Goal: Transaction & Acquisition: Purchase product/service

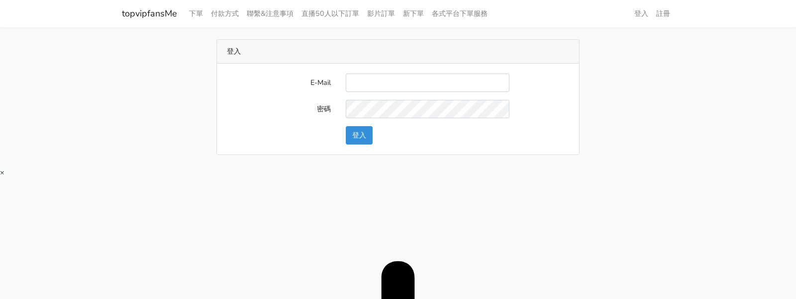
click at [414, 76] on input "E-Mail" at bounding box center [428, 83] width 164 height 18
type input "twtop123@uahoo.com.tw"
click at [366, 127] on button "登入" at bounding box center [359, 135] width 27 height 18
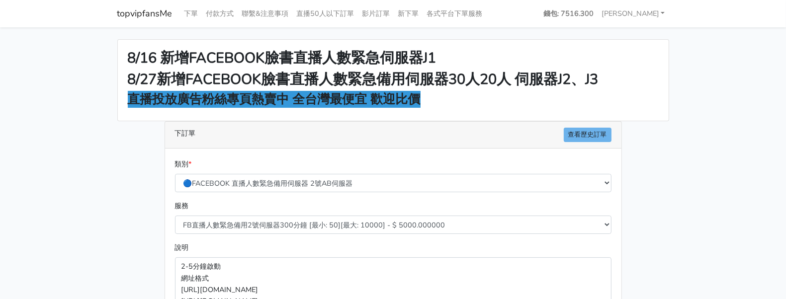
click at [688, 82] on main "8/16 新增FACEBOOK臉書直播人數緊急伺服器J1 8/27新增FACEBOOK臉書直播人數緊急備用伺服器30人20人 伺服器J2、J3 直播投放廣告粉…" at bounding box center [393, 266] width 786 height 479
click at [691, 61] on main "8/16 新增FACEBOOK臉書直播人數緊急伺服器J1 8/27新增FACEBOOK臉書直播人數緊急備用伺服器30人20人 伺服器J2、J3 直播投放廣告粉…" at bounding box center [393, 266] width 786 height 479
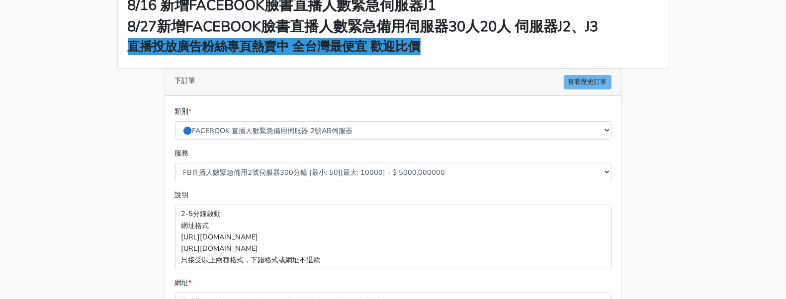
scroll to position [83, 0]
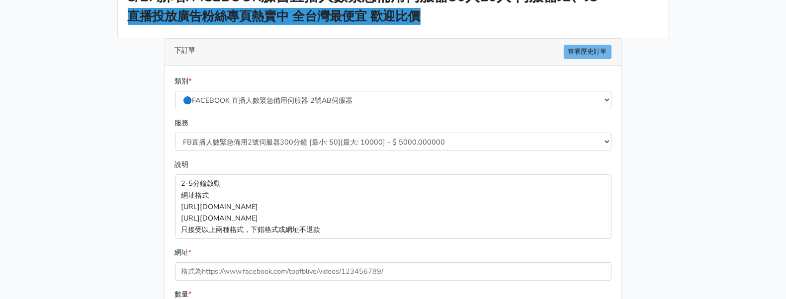
click at [381, 152] on div "服務 FB直播人數緊急備用2號伺服器300分鐘 [最小: 50][最大: 10000] - $ 5000.000000 FB直播人數緊急備用2號伺服器60分鐘…" at bounding box center [394, 138] width 442 height 42
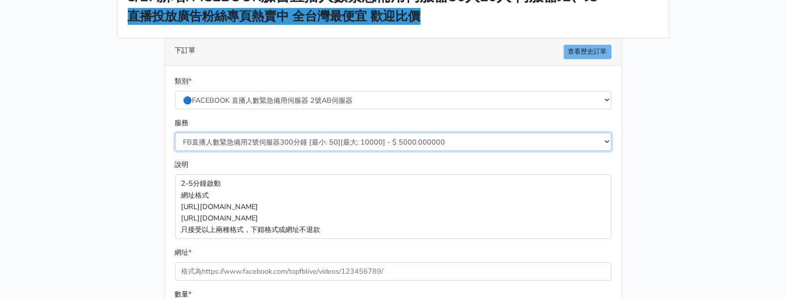
click at [383, 146] on select "FB直播人數緊急備用2號伺服器300分鐘 [最小: 50][最大: 10000] - $ 5000.000000 FB直播人數緊急備用2號伺服器60分鐘 [最…" at bounding box center [393, 142] width 437 height 18
select select "578"
click at [175, 133] on select "FB直播人數緊急備用2號伺服器300分鐘 [最小: 50][最大: 10000] - $ 5000.000000 FB直播人數緊急備用2號伺服器60分鐘 [最…" at bounding box center [393, 142] width 437 height 18
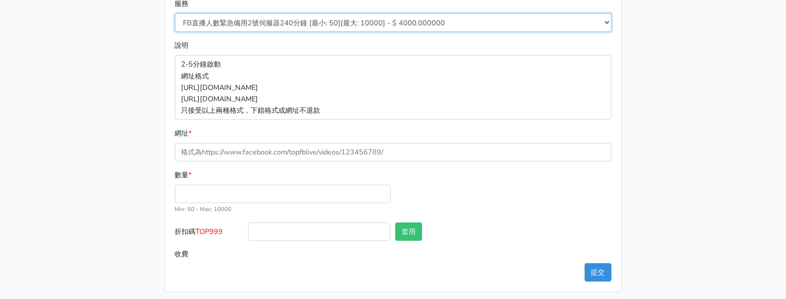
scroll to position [207, 0]
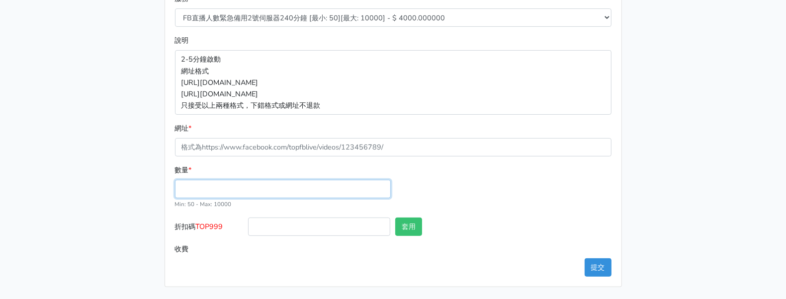
click at [327, 189] on input "數量 *" at bounding box center [283, 189] width 216 height 18
type input "100"
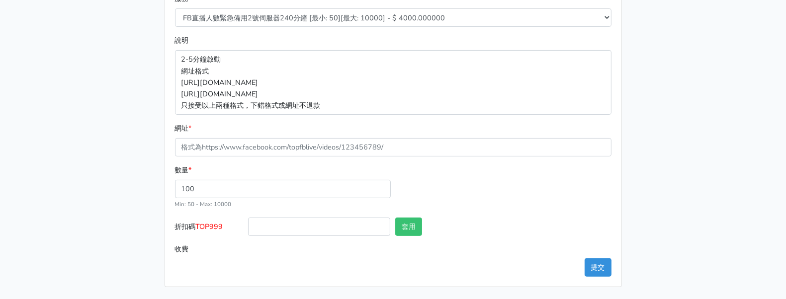
type input "400.000"
click at [238, 223] on label "折扣碼 TOP999" at bounding box center [210, 229] width 74 height 22
click at [248, 223] on input "折扣碼 TOP999" at bounding box center [319, 227] width 142 height 18
click at [198, 229] on span "TOP999" at bounding box center [209, 227] width 27 height 10
click at [248, 229] on input "折扣碼 TOP999" at bounding box center [319, 227] width 142 height 18
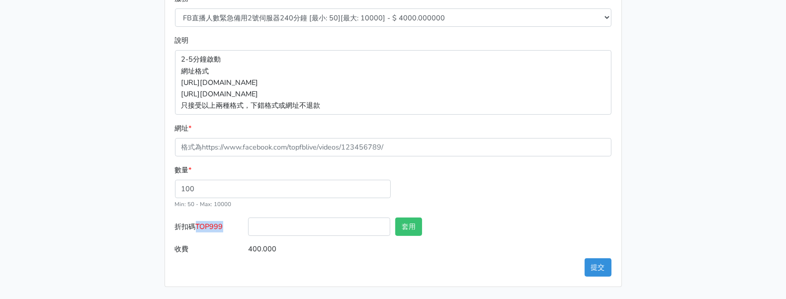
drag, startPoint x: 197, startPoint y: 228, endPoint x: 224, endPoint y: 230, distance: 26.9
click at [223, 230] on span "TOP999" at bounding box center [209, 227] width 27 height 10
type input "TOP999"
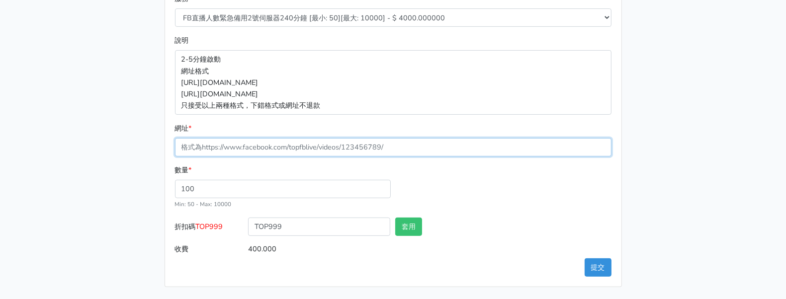
click at [465, 146] on input "網址 *" at bounding box center [393, 147] width 437 height 18
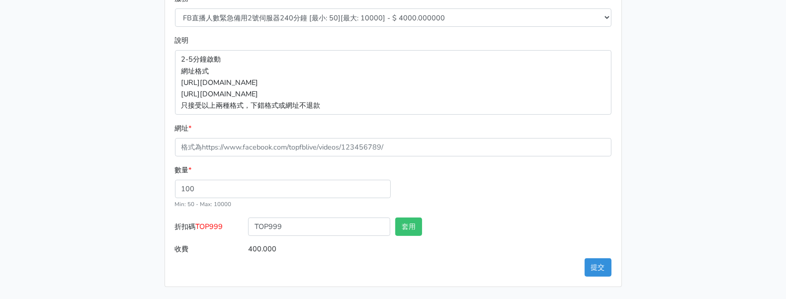
click at [423, 167] on div "數量 * 100 Min: 50 - [PERSON_NAME]: 10000" at bounding box center [394, 191] width 442 height 53
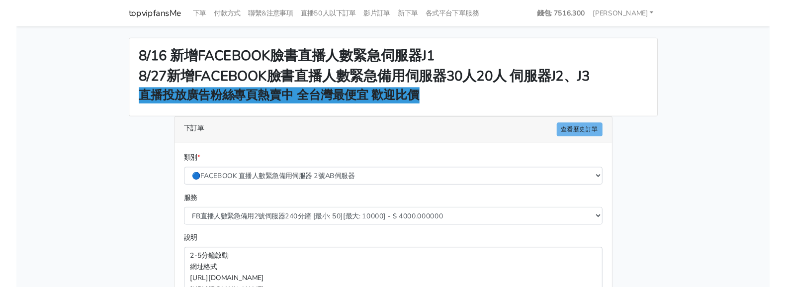
scroll to position [186, 0]
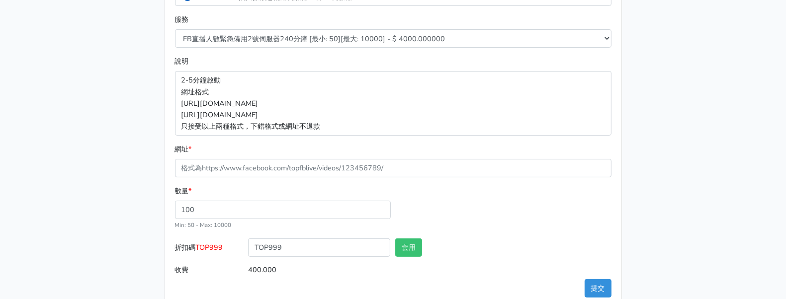
click at [329, 48] on div "服務 FB直播人數緊急備用2號伺服器300分鐘 [最小: 50][最大: 10000] - $ 5000.000000 FB直播人數緊急備用2號伺服器60分鐘…" at bounding box center [394, 35] width 442 height 42
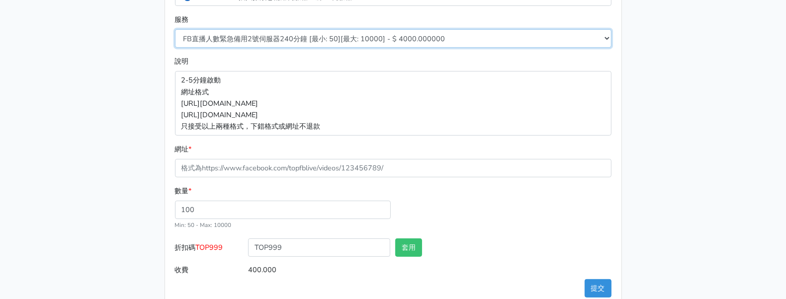
click at [326, 44] on select "FB直播人數緊急備用2號伺服器300分鐘 [最小: 50][最大: 10000] - $ 5000.000000 FB直播人數緊急備用2號伺服器60分鐘 [最…" at bounding box center [393, 38] width 437 height 18
select select "577"
click at [175, 29] on select "FB直播人數緊急備用2號伺服器300分鐘 [最小: 50][最大: 10000] - $ 5000.000000 FB直播人數緊急備用2號伺服器60分鐘 [最…" at bounding box center [393, 38] width 437 height 18
type input "300.000"
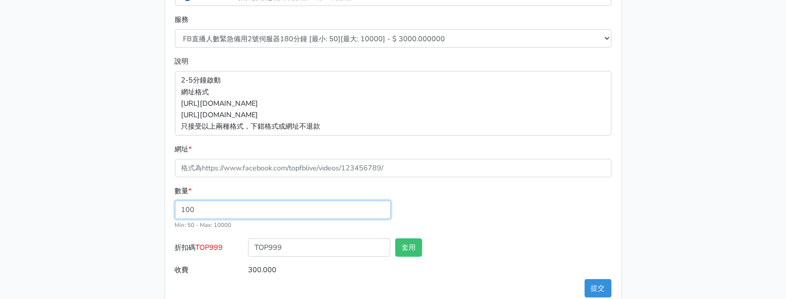
click at [320, 206] on input "100" at bounding box center [283, 210] width 216 height 18
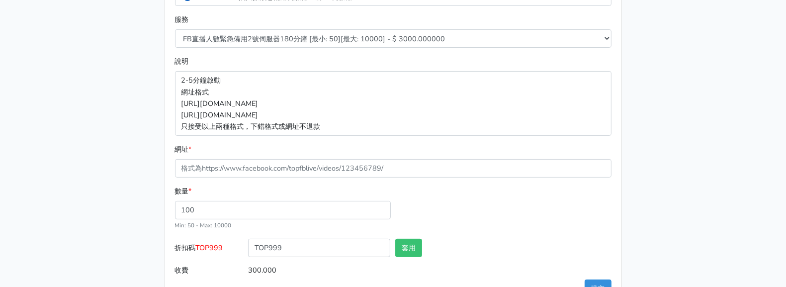
click at [667, 124] on div "8/16 新增FACEBOOK臉書直播人數緊急伺服器J1 8/27新增FACEBOOK臉書直播人數緊急備用伺服器30人20人 伺服器J2、J3 直播投放廣告粉…" at bounding box center [393, 80] width 567 height 455
click at [204, 207] on input "100" at bounding box center [283, 210] width 216 height 18
click at [687, 57] on main "8/16 新增FACEBOOK臉書直播人數緊急伺服器J1 8/27新增FACEBOOK臉書直播人數緊急備用伺服器30人20人 伺服器J2、J3 直播投放廣告粉…" at bounding box center [393, 80] width 786 height 479
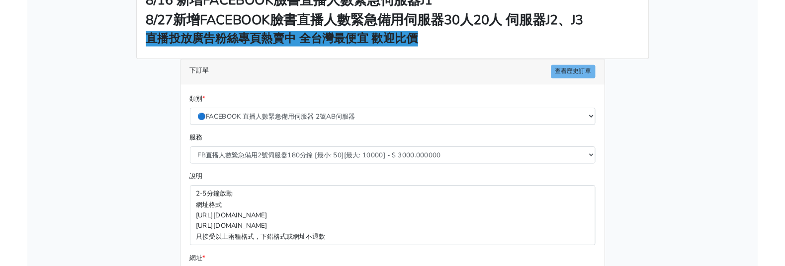
scroll to position [0, 0]
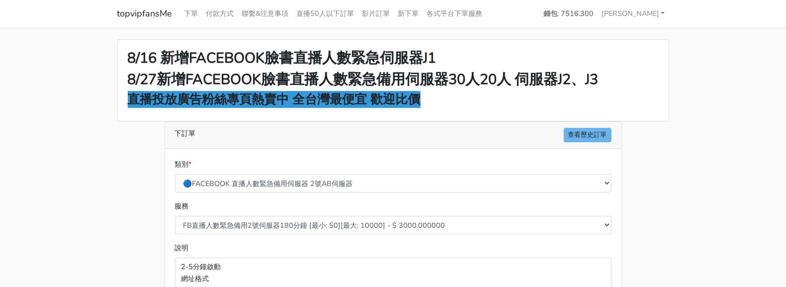
click at [716, 72] on main "8/16 新增FACEBOOK臉書直播人數緊急伺服器J1 8/27新增FACEBOOK臉書直播人數緊急備用伺服器30人20人 伺服器J2、J3 直播投放廣告粉…" at bounding box center [393, 266] width 786 height 479
click at [69, 75] on main "8/16 新增FACEBOOK臉書直播人數緊急伺服器J1 8/27新增FACEBOOK臉書直播人數緊急備用伺服器30人20人 伺服器J2、J3 直播投放廣告粉…" at bounding box center [393, 266] width 786 height 479
click at [681, 50] on main "8/16 新增FACEBOOK臉書直播人數緊急伺服器J1 8/27新增FACEBOOK臉書直播人數緊急備用伺服器30人20人 伺服器J2、J3 直播投放廣告粉…" at bounding box center [393, 266] width 786 height 479
click at [686, 50] on main "8/16 新增FACEBOOK臉書直播人數緊急伺服器J1 8/27新增FACEBOOK臉書直播人數緊急備用伺服器30人20人 伺服器J2、J3 直播投放廣告粉…" at bounding box center [392, 266] width 785 height 479
click at [756, 89] on main "8/16 新增FACEBOOK臉書直播人數緊急伺服器J1 8/27新增FACEBOOK臉書直播人數緊急備用伺服器30人20人 伺服器J2、J3 直播投放廣告粉…" at bounding box center [392, 266] width 785 height 479
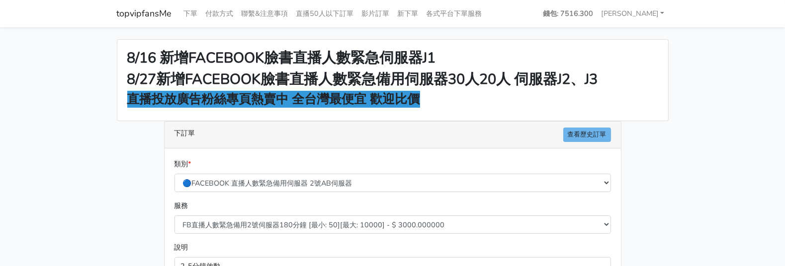
drag, startPoint x: 709, startPoint y: 48, endPoint x: 598, endPoint y: 48, distance: 110.9
click at [709, 48] on main "8/16 新增FACEBOOK臉書直播人數緊急伺服器J1 8/27新增FACEBOOK臉書直播人數緊急備用伺服器30人20人 伺服器J2、J3 直播投放廣告粉…" at bounding box center [392, 266] width 785 height 479
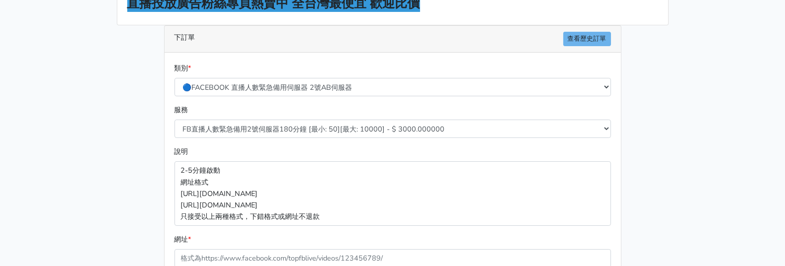
scroll to position [186, 0]
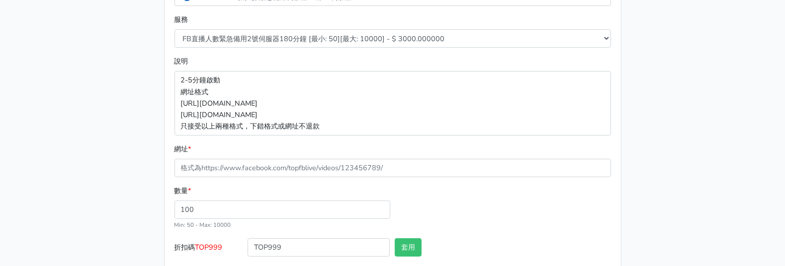
click at [214, 241] on label "折扣碼 TOP999" at bounding box center [209, 250] width 74 height 22
click at [248, 241] on input "TOP999" at bounding box center [319, 248] width 142 height 18
click at [356, 152] on div "網址 *" at bounding box center [393, 161] width 437 height 34
click at [219, 245] on span "TOP999" at bounding box center [208, 248] width 27 height 10
click at [248, 245] on input "TOP999" at bounding box center [319, 248] width 142 height 18
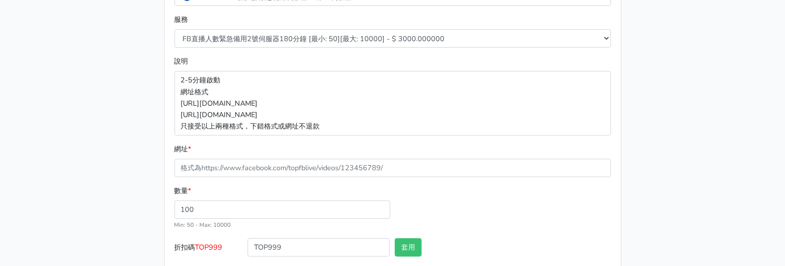
click at [222, 250] on span "TOP999" at bounding box center [208, 248] width 27 height 10
click at [248, 250] on input "TOP999" at bounding box center [319, 248] width 142 height 18
click at [231, 240] on label "折扣碼 TOP999" at bounding box center [209, 250] width 74 height 22
click at [248, 240] on input "TOP999" at bounding box center [319, 248] width 142 height 18
click at [272, 235] on div "數量 * 100 Min: 50 - [PERSON_NAME]: 10000" at bounding box center [393, 211] width 442 height 53
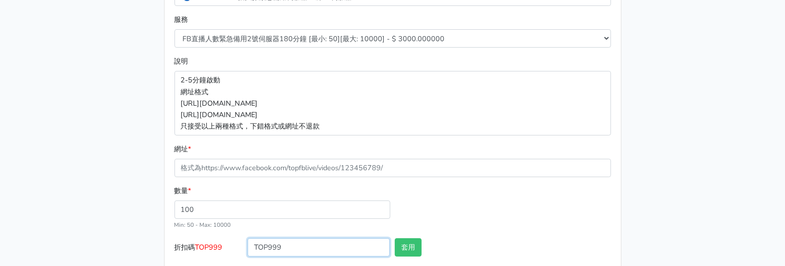
drag, startPoint x: 281, startPoint y: 241, endPoint x: 249, endPoint y: 242, distance: 32.3
click at [270, 242] on input "TOP999" at bounding box center [319, 248] width 142 height 18
click at [276, 238] on div "數量 * 100 Min: 50 - [PERSON_NAME]: 10000" at bounding box center [393, 211] width 442 height 53
drag, startPoint x: 290, startPoint y: 243, endPoint x: 182, endPoint y: 243, distance: 107.9
click at [279, 243] on input "TOP999" at bounding box center [319, 248] width 142 height 18
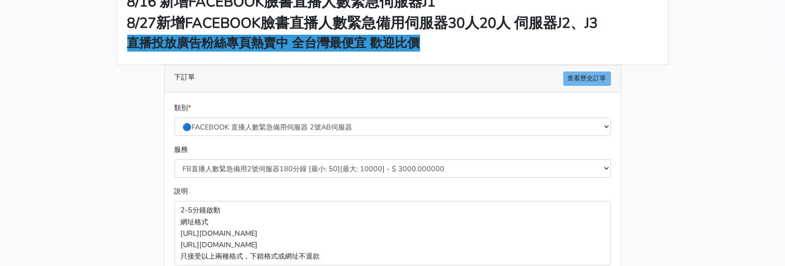
scroll to position [240, 0]
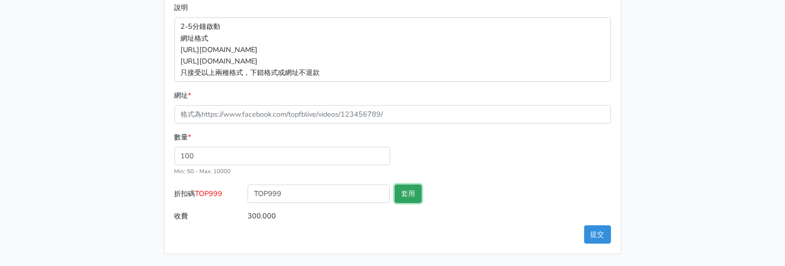
click at [409, 188] on button "套用" at bounding box center [408, 194] width 27 height 18
type input "套用失敗"
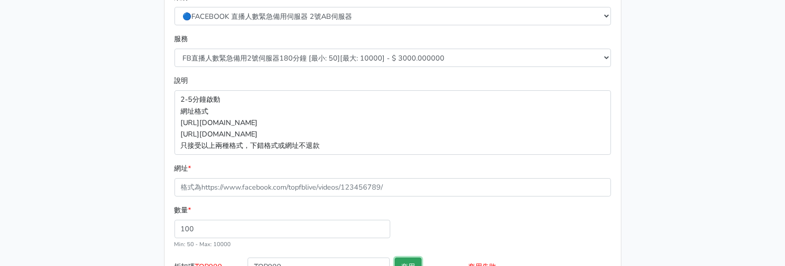
scroll to position [116, 0]
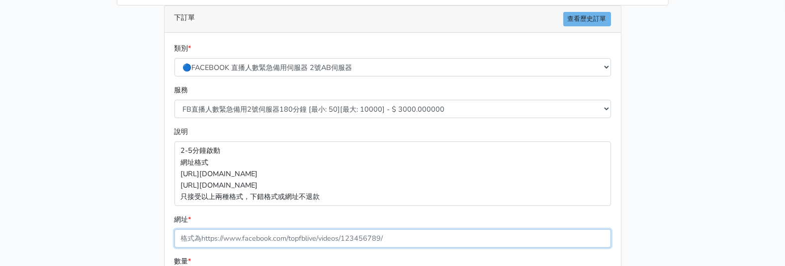
click at [347, 237] on input "網址 *" at bounding box center [393, 239] width 437 height 18
paste input "[URL][DOMAIN_NAME]"
type input "[URL][DOMAIN_NAME]"
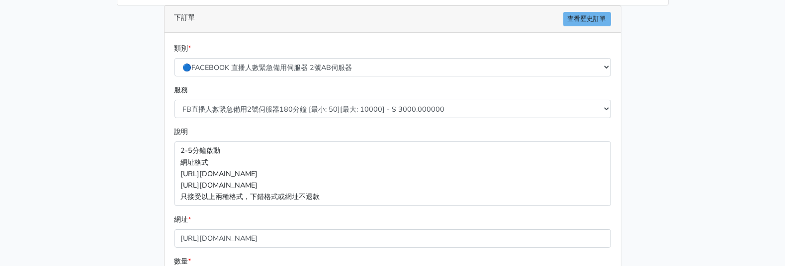
click at [580, 140] on div "說明 2-5分鐘啟動 網址格式 [URL][DOMAIN_NAME] [URL][DOMAIN_NAME] 只接受以上兩種格式，下錯格式或網址不退款" at bounding box center [393, 166] width 442 height 80
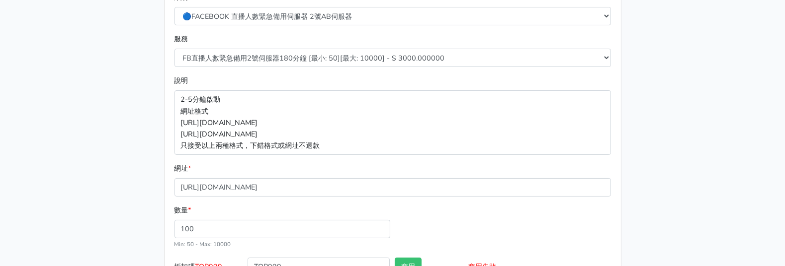
scroll to position [240, 0]
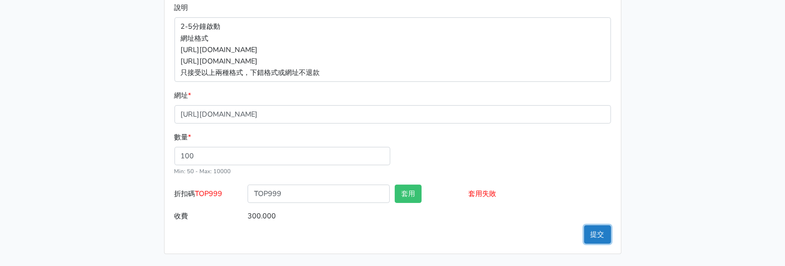
click at [605, 228] on button "提交" at bounding box center [597, 235] width 27 height 18
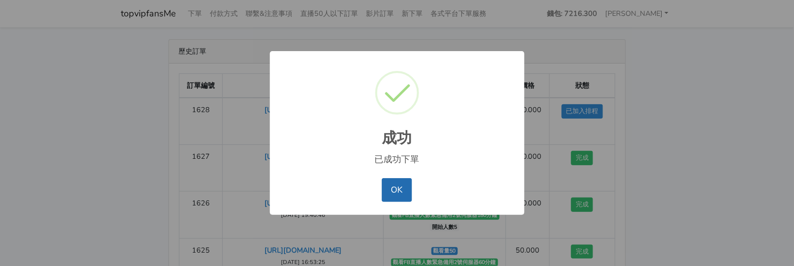
click at [390, 187] on button "OK" at bounding box center [397, 190] width 30 height 24
